Goal: Information Seeking & Learning: Learn about a topic

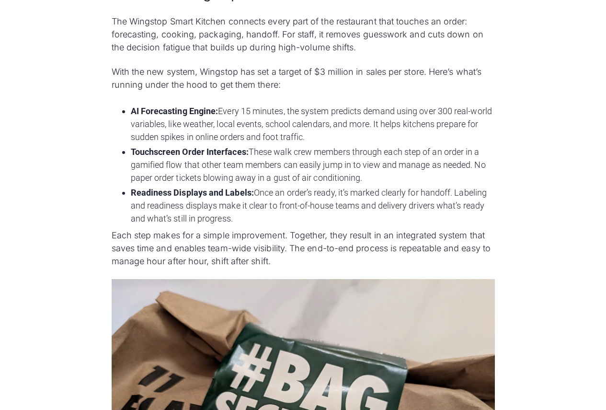
scroll to position [1150, 0]
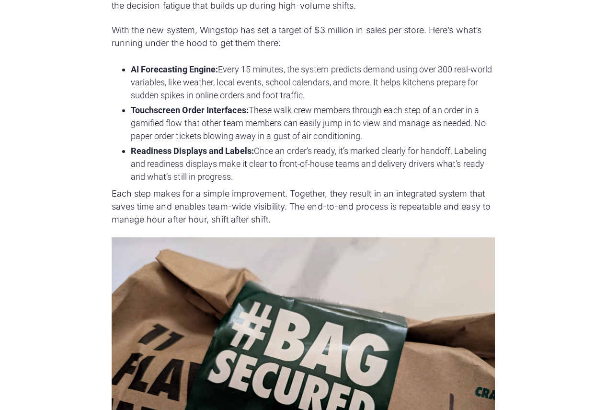
click at [94, 246] on div "Wingstop is rolling out its proprietary Wingstop Smart Kitchen platform to redu…" at bounding box center [303, 351] width 606 height 2450
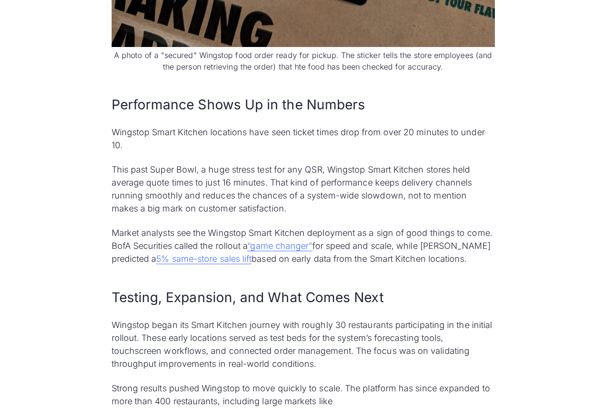
scroll to position [1677, 0]
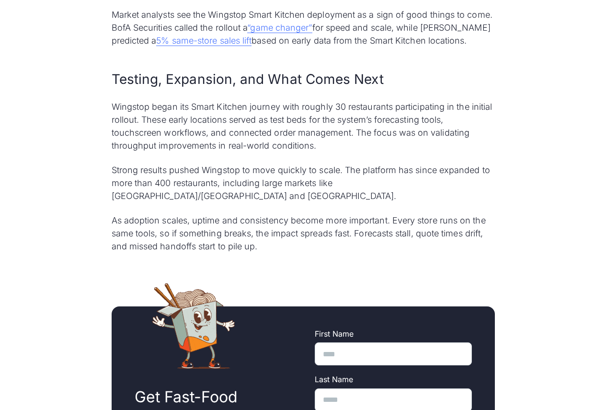
scroll to position [1869, 0]
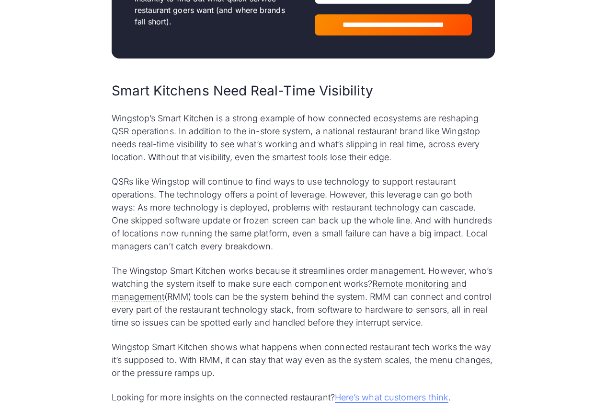
scroll to position [2348, 0]
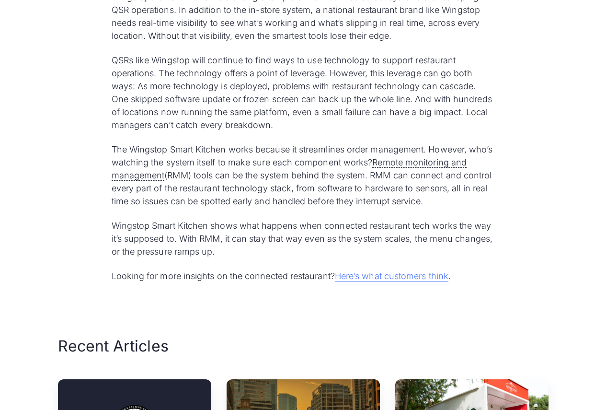
scroll to position [2444, 0]
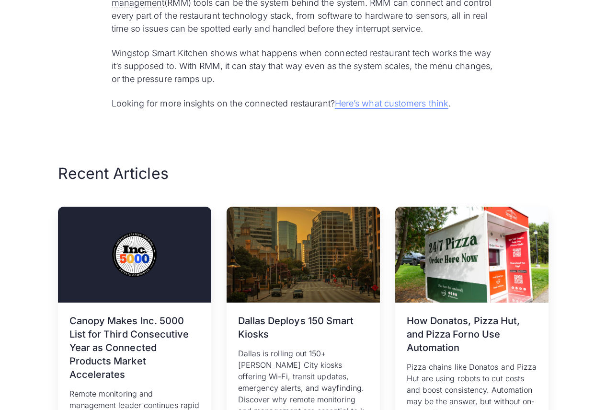
scroll to position [2396, 0]
